Goal: Task Accomplishment & Management: Manage account settings

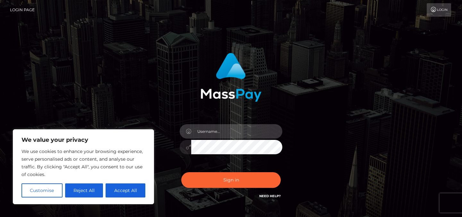
click at [235, 125] on input "text" at bounding box center [236, 131] width 91 height 14
type input "[EMAIL_ADDRESS][DOMAIN_NAME]"
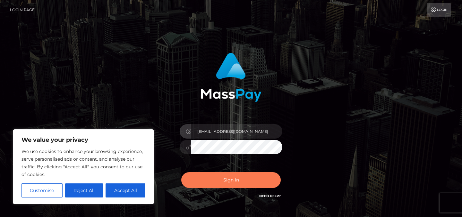
click at [240, 176] on button "Sign in" at bounding box center [230, 181] width 99 height 16
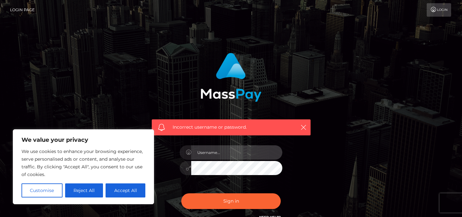
click at [217, 156] on input "text" at bounding box center [236, 153] width 91 height 14
type input "[EMAIL_ADDRESS][DOMAIN_NAME]"
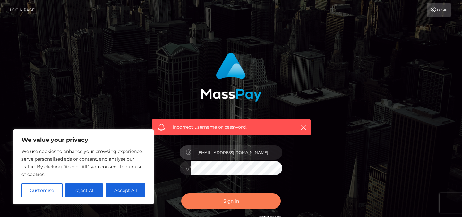
click at [242, 204] on button "Sign in" at bounding box center [230, 202] width 99 height 16
